Goal: Task Accomplishment & Management: Manage account settings

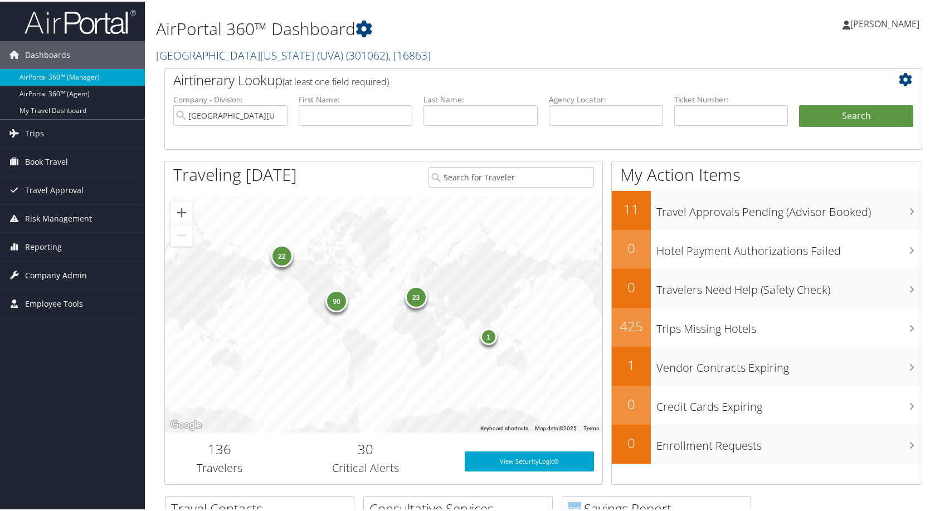
click at [61, 278] on span "Company Admin" at bounding box center [56, 274] width 62 height 28
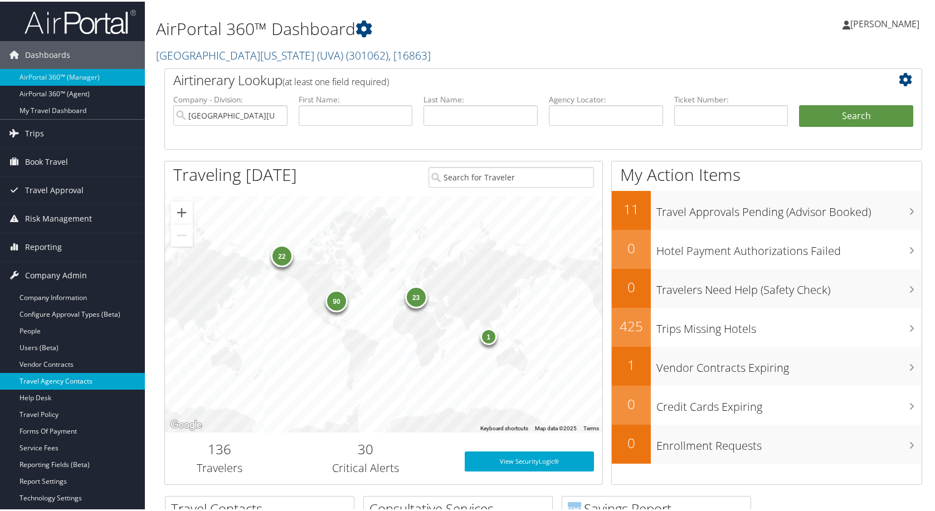
click at [60, 377] on link "Travel Agency Contacts" at bounding box center [72, 380] width 145 height 17
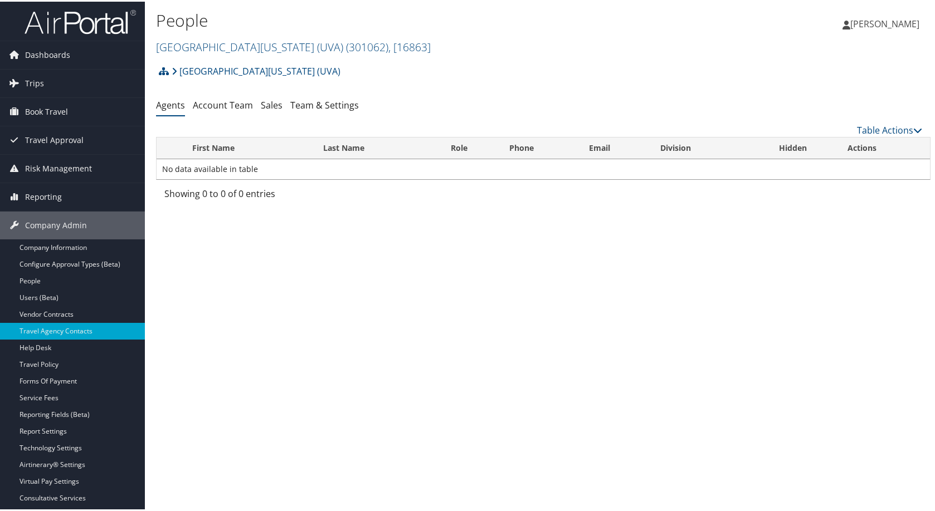
click at [431, 53] on span ", [ 16863 ]" at bounding box center [409, 45] width 42 height 15
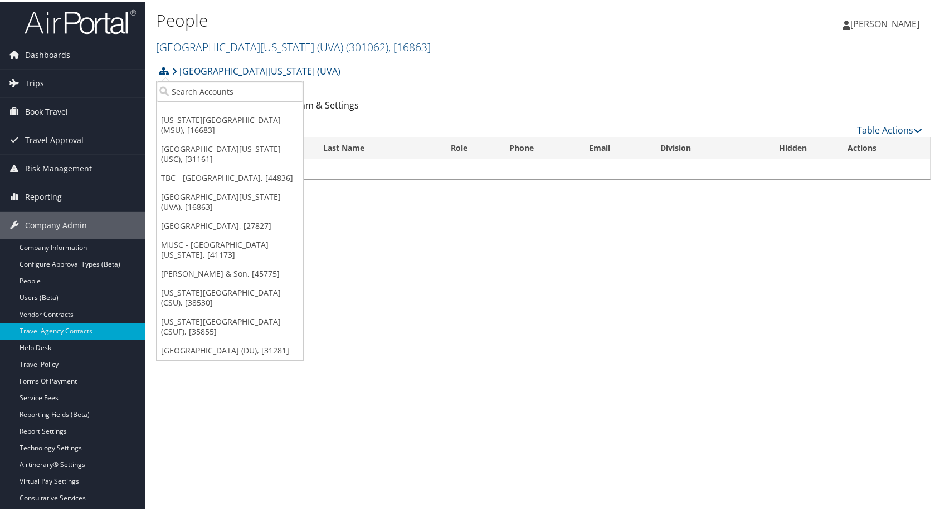
scroll to position [79, 0]
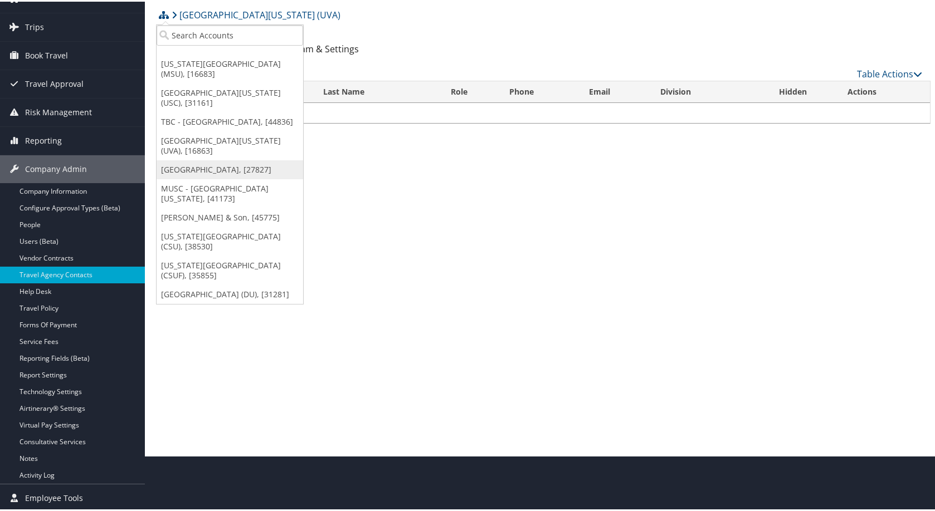
click at [219, 178] on link "[GEOGRAPHIC_DATA], [27827]" at bounding box center [230, 168] width 146 height 19
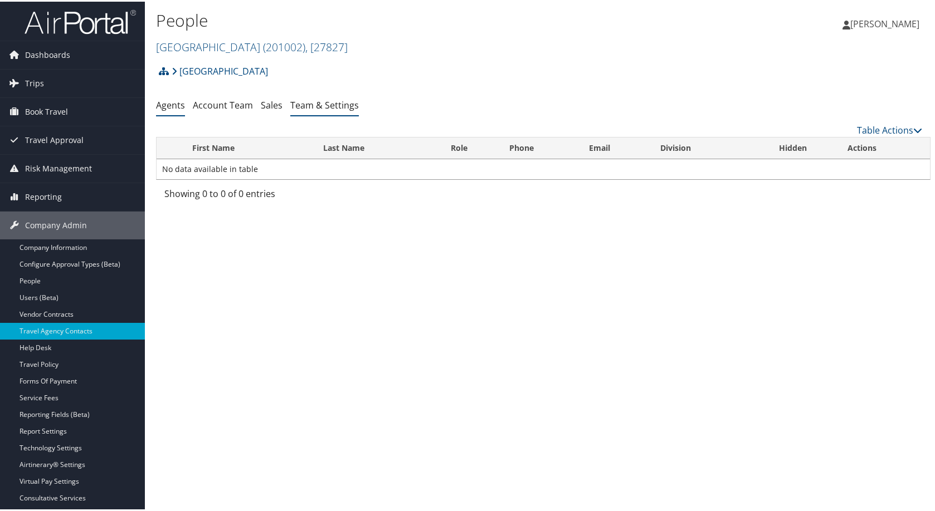
click at [359, 110] on link "Team & Settings" at bounding box center [324, 103] width 69 height 12
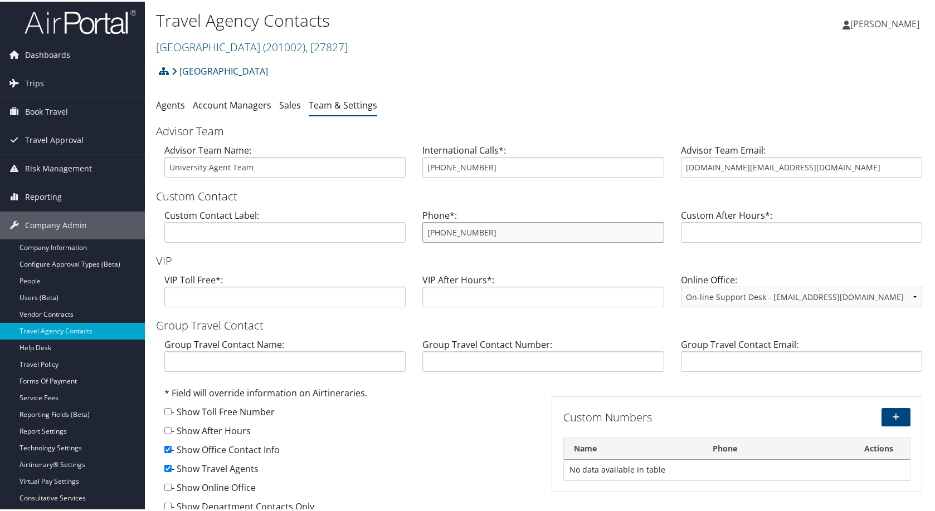
drag, startPoint x: 518, startPoint y: 319, endPoint x: 411, endPoint y: 317, distance: 107.0
click at [411, 250] on div "Custom Contact Label: Phone*: 855-993-0423 Custom After Hours*:" at bounding box center [543, 228] width 774 height 43
drag, startPoint x: 690, startPoint y: 222, endPoint x: 902, endPoint y: 232, distance: 212.4
click at [902, 176] on input "university.travel@cbtravel.com" at bounding box center [801, 165] width 241 height 21
